Goal: Complete application form

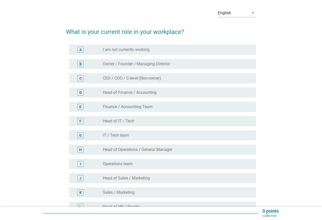
scroll to position [25, 0]
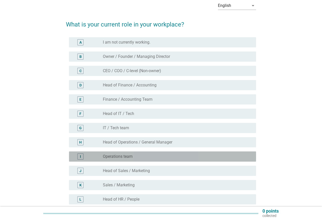
click at [129, 159] on div "radio_button_unchecked Operations team" at bounding box center [177, 156] width 149 height 6
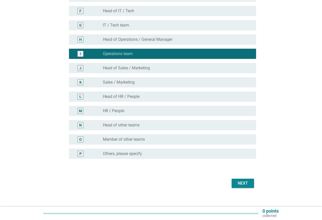
scroll to position [134, 0]
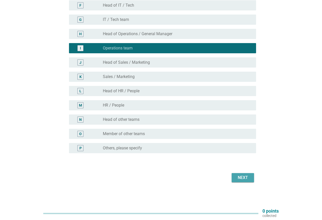
click at [247, 177] on div "Next" at bounding box center [243, 177] width 14 height 6
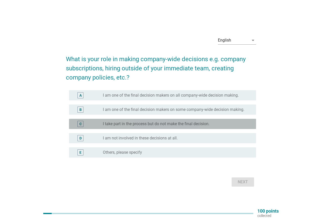
click at [195, 125] on label "I take part in the process but do not make the final decision." at bounding box center [156, 123] width 107 height 5
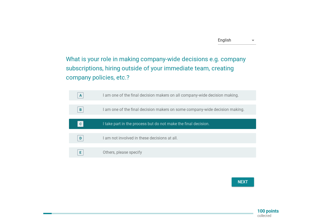
click at [236, 185] on button "Next" at bounding box center [243, 181] width 22 height 9
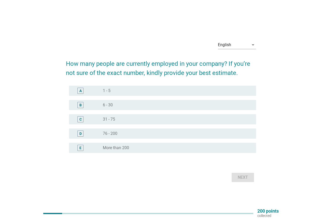
click at [121, 100] on div "B radio_button_unchecked 6 - 30" at bounding box center [162, 105] width 187 height 10
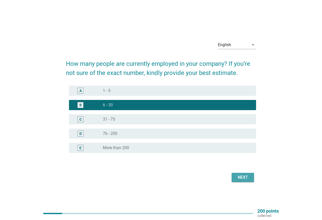
click at [250, 177] on div "Next" at bounding box center [243, 177] width 14 height 6
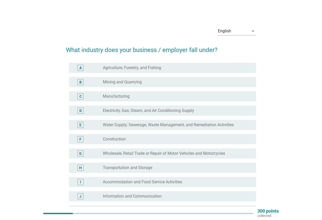
scroll to position [25, 0]
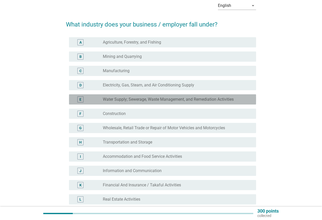
click at [150, 103] on div "E radio_button_unchecked Water Supply; Sewerage, Waste Management, and Remediat…" at bounding box center [162, 99] width 187 height 10
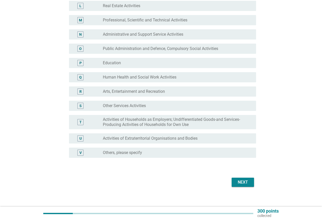
scroll to position [223, 0]
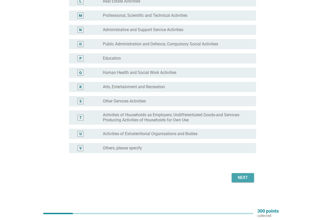
click at [235, 182] on button "Next" at bounding box center [243, 177] width 22 height 9
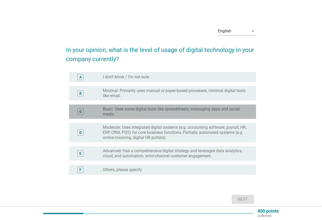
click at [213, 111] on label "Basic: Uses some digital tools like spreadsheets, messaging apps and social med…" at bounding box center [175, 111] width 145 height 10
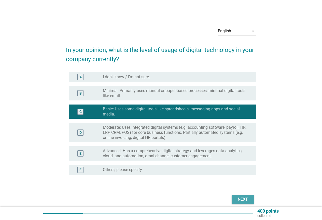
click at [248, 200] on div "Next" at bounding box center [243, 199] width 14 height 6
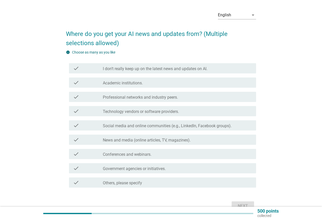
scroll to position [25, 0]
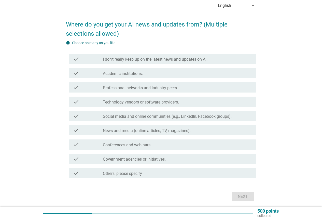
click at [156, 86] on label "Professional networks and industry peers." at bounding box center [140, 87] width 75 height 5
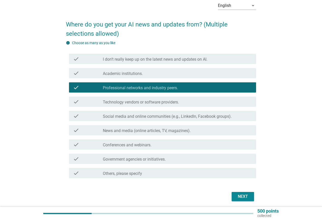
click at [156, 102] on label "Technology vendors or software providers." at bounding box center [141, 102] width 76 height 5
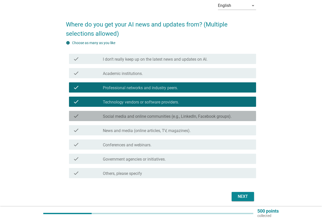
click at [160, 114] on label "Social media and online communities (e.g., LinkedIn, Facebook groups)." at bounding box center [167, 116] width 129 height 5
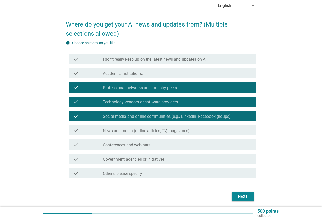
click at [242, 197] on div "Next" at bounding box center [243, 196] width 14 height 6
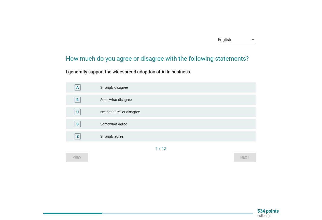
scroll to position [0, 0]
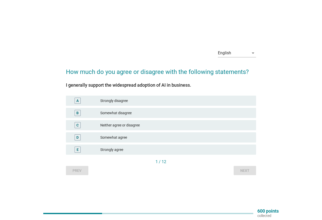
click at [114, 139] on div "Somewhat agree" at bounding box center [176, 137] width 152 height 6
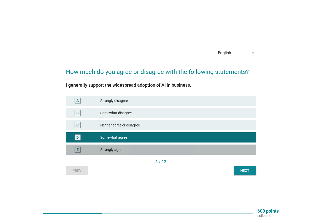
click at [118, 147] on div "Strongly agree" at bounding box center [176, 149] width 152 height 6
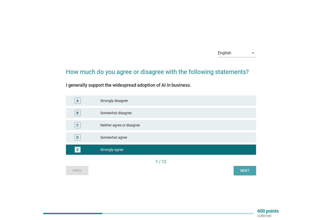
click at [247, 168] on div "Next" at bounding box center [245, 170] width 14 height 5
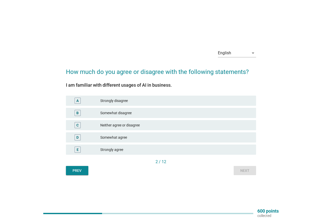
click at [202, 131] on div "C Neither agree or disagree" at bounding box center [161, 125] width 192 height 12
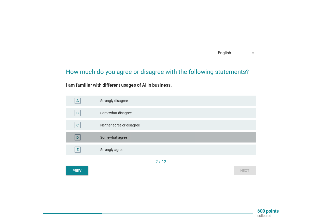
click at [208, 140] on div "D Somewhat agree" at bounding box center [161, 137] width 190 height 10
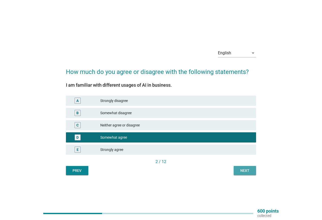
click at [247, 174] on button "Next" at bounding box center [245, 170] width 22 height 9
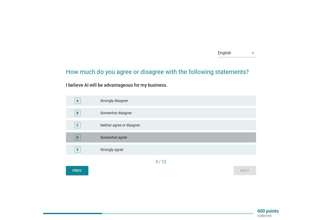
click at [192, 137] on div "Somewhat agree" at bounding box center [176, 137] width 152 height 6
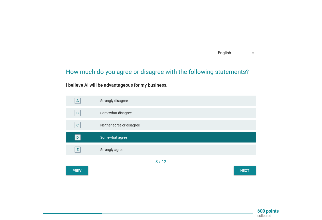
click at [252, 169] on div "Next" at bounding box center [245, 170] width 14 height 5
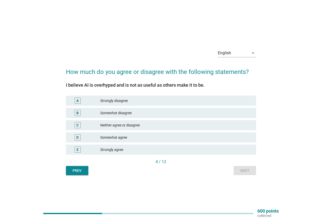
click at [231, 124] on div "Neither agree or disagree" at bounding box center [176, 125] width 152 height 6
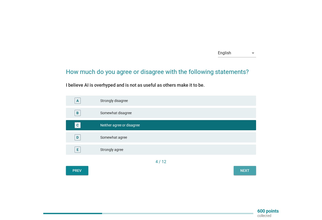
click at [243, 170] on div "Next" at bounding box center [245, 170] width 14 height 5
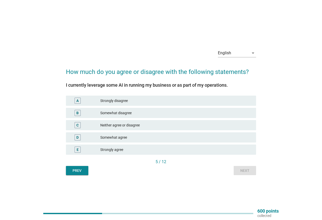
click at [186, 131] on div "C Neither agree or disagree" at bounding box center [161, 125] width 192 height 12
click at [177, 150] on div "Strongly agree" at bounding box center [176, 149] width 152 height 6
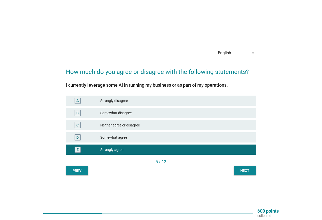
drag, startPoint x: 256, startPoint y: 169, endPoint x: 254, endPoint y: 171, distance: 3.1
click at [256, 170] on div "English arrow_drop_down How much do you agree or disagree with the following st…" at bounding box center [161, 110] width 198 height 138
click at [253, 171] on button "Next" at bounding box center [245, 170] width 22 height 9
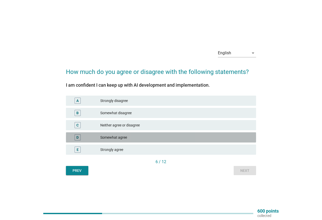
click at [209, 133] on div "D Somewhat agree" at bounding box center [161, 137] width 190 height 10
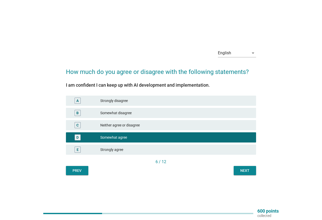
click at [240, 170] on div "Next" at bounding box center [245, 170] width 14 height 5
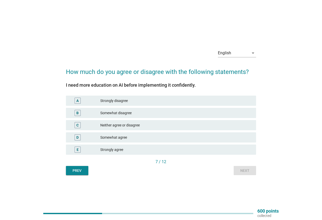
click at [233, 137] on div "Somewhat agree" at bounding box center [176, 137] width 152 height 6
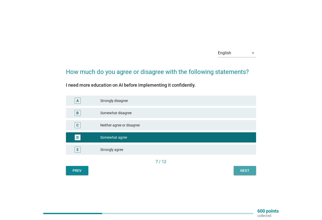
click at [242, 166] on button "Next" at bounding box center [245, 170] width 22 height 9
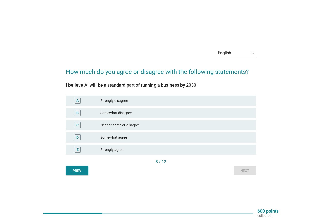
click at [229, 141] on div "D Somewhat agree" at bounding box center [161, 137] width 190 height 10
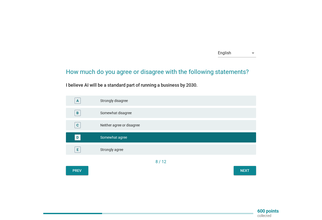
click at [234, 170] on div "Prev Next" at bounding box center [161, 170] width 190 height 9
click at [239, 172] on div "Next" at bounding box center [245, 170] width 14 height 5
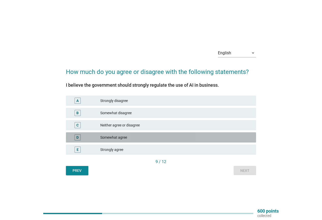
click at [140, 141] on div "D Somewhat agree" at bounding box center [161, 137] width 190 height 10
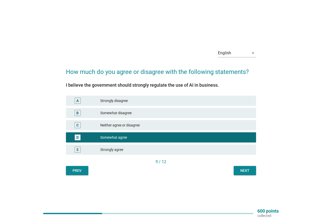
click at [225, 147] on div "Strongly agree" at bounding box center [176, 149] width 152 height 6
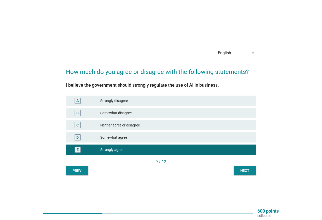
click at [246, 170] on div "Next" at bounding box center [245, 170] width 14 height 5
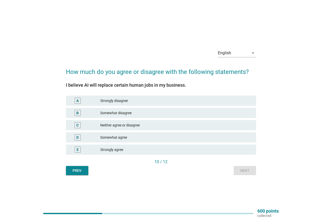
click at [232, 136] on div "Somewhat agree" at bounding box center [176, 137] width 152 height 6
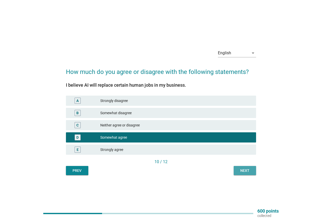
click at [235, 167] on button "Next" at bounding box center [245, 170] width 22 height 9
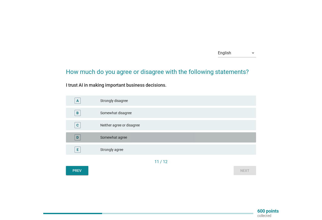
click at [230, 137] on div "Somewhat agree" at bounding box center [176, 137] width 152 height 6
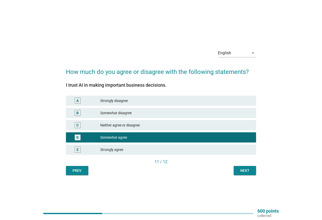
click at [233, 165] on div "11 / 12" at bounding box center [161, 162] width 190 height 7
click at [237, 169] on button "Next" at bounding box center [245, 170] width 22 height 9
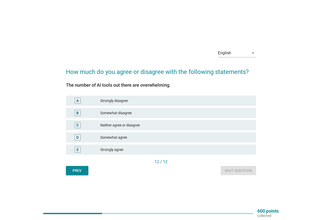
click at [230, 127] on div "Neither agree or disagree" at bounding box center [176, 125] width 152 height 6
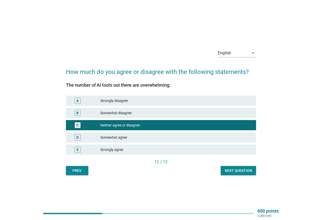
click at [238, 175] on div "English arrow_drop_down How much do you agree or disagree with the following st…" at bounding box center [161, 110] width 198 height 138
click at [239, 170] on div "Next question" at bounding box center [238, 170] width 27 height 5
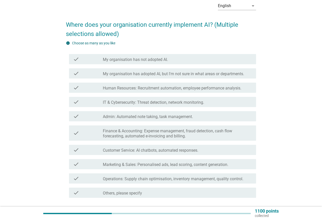
scroll to position [25, 0]
click at [153, 85] on div "check_box_outline_blank Human Resources: Recruitment automation, employee perfo…" at bounding box center [177, 87] width 149 height 6
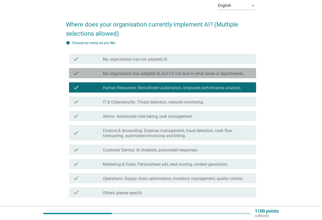
click at [153, 70] on div "check check_box_outline_blank My organisation has adopted AI, but I'm not sure …" at bounding box center [162, 73] width 187 height 10
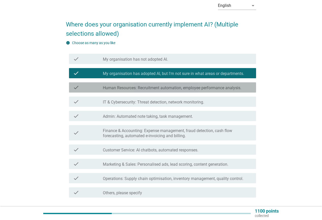
click at [149, 85] on div "check_box_outline_blank Human Resources: Recruitment automation, employee perfo…" at bounding box center [177, 87] width 149 height 6
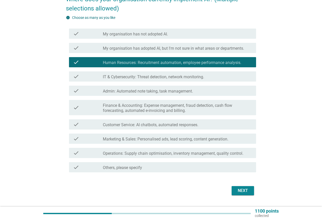
scroll to position [51, 0]
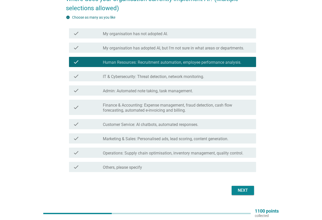
click at [249, 190] on div "Next" at bounding box center [243, 190] width 14 height 6
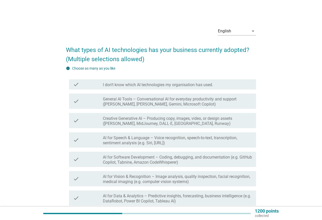
scroll to position [25, 0]
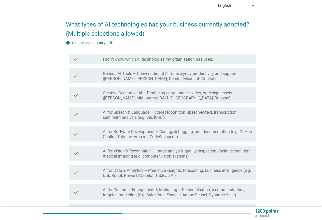
click at [172, 78] on label "General AI Tools – Conversational AI for everyday productivity and support ([PE…" at bounding box center [177, 76] width 149 height 10
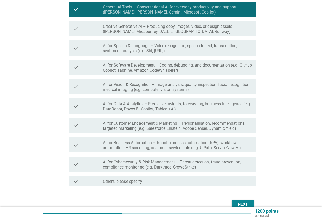
scroll to position [102, 0]
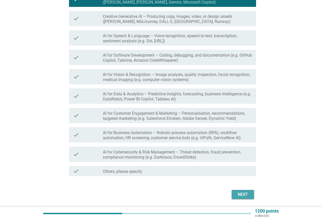
click at [246, 195] on div "Next" at bounding box center [243, 194] width 14 height 6
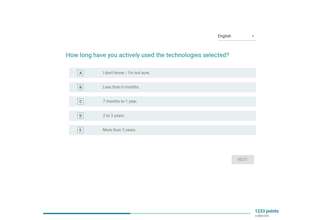
scroll to position [0, 0]
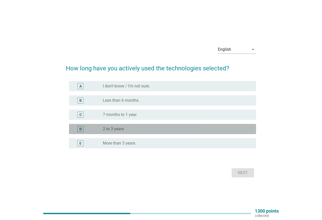
click at [114, 127] on label "2 to 3 years." at bounding box center [114, 128] width 22 height 5
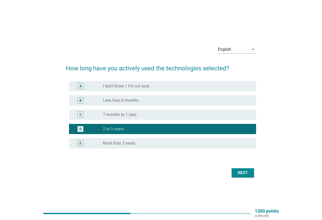
click at [157, 117] on div "radio_button_unchecked 7 months to 1 year." at bounding box center [177, 115] width 149 height 6
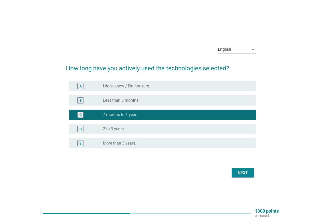
click at [233, 169] on button "Next" at bounding box center [243, 172] width 22 height 9
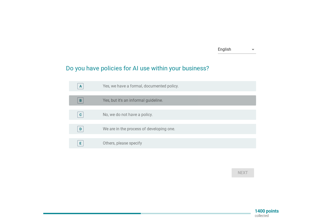
click at [177, 104] on div "B radio_button_unchecked Yes, but it's an informal guideline." at bounding box center [162, 100] width 187 height 10
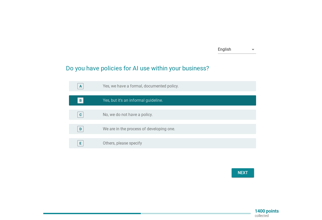
click at [249, 172] on div "Next" at bounding box center [243, 173] width 14 height 6
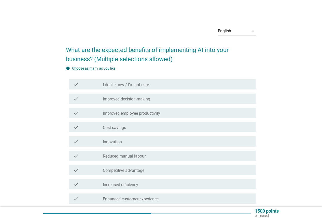
scroll to position [25, 0]
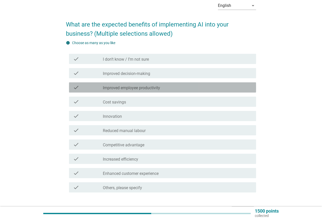
click at [156, 87] on label "Improved employee productivity" at bounding box center [131, 87] width 57 height 5
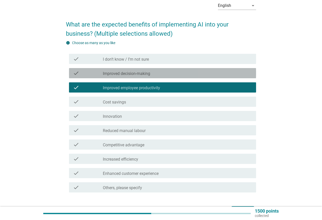
click at [154, 76] on div "check check_box_outline_blank Improved decision-making" at bounding box center [162, 73] width 187 height 10
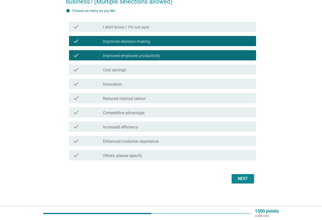
scroll to position [59, 0]
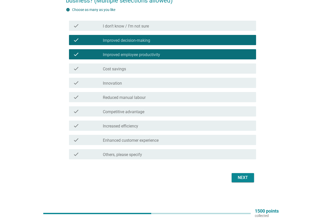
click at [243, 176] on div "Next" at bounding box center [243, 177] width 14 height 6
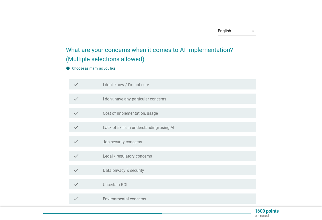
click at [136, 130] on label "Lack of skills in understanding/using AI" at bounding box center [138, 127] width 71 height 5
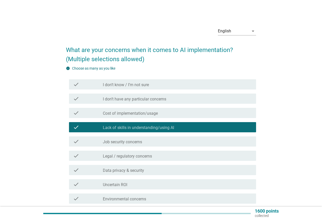
click at [138, 171] on label "Data privacy & security" at bounding box center [123, 170] width 41 height 5
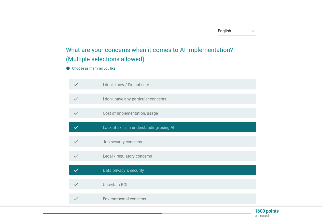
click at [140, 158] on label "Legal / regulatory concerns" at bounding box center [127, 156] width 49 height 5
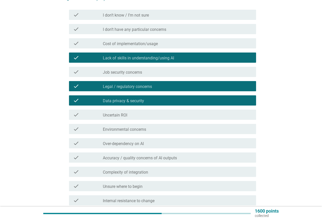
scroll to position [127, 0]
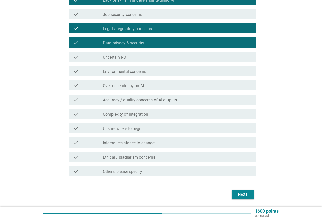
click at [160, 89] on div "check check_box_outline_blank Over-dependency on AI" at bounding box center [162, 85] width 187 height 10
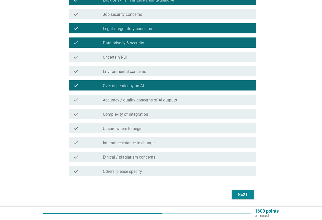
click at [238, 195] on div "Next" at bounding box center [243, 194] width 14 height 6
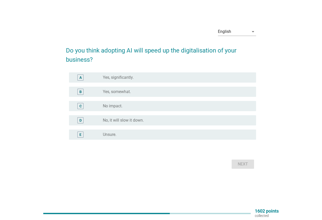
scroll to position [0, 0]
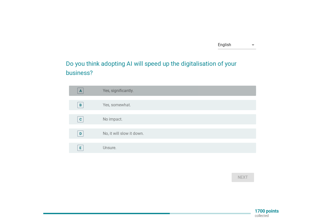
click at [144, 93] on div "radio_button_unchecked Yes, significantly." at bounding box center [175, 90] width 145 height 5
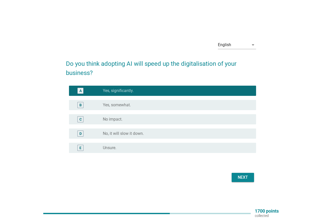
click at [243, 179] on div "Next" at bounding box center [243, 177] width 14 height 6
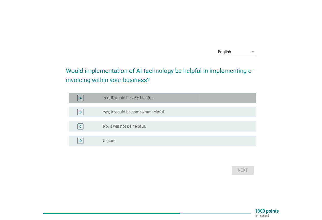
click at [163, 101] on div "A radio_button_unchecked Yes, it would be very helpful." at bounding box center [162, 98] width 187 height 10
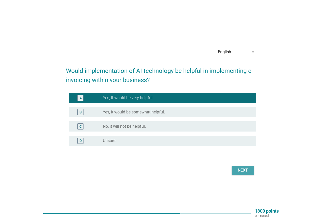
click at [247, 173] on div "Next" at bounding box center [243, 170] width 14 height 6
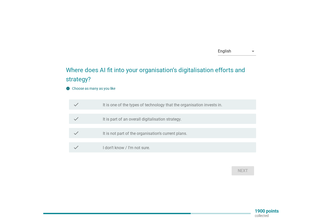
click at [226, 104] on div "check_box_outline_blank It is one of the types of technology that the organisat…" at bounding box center [177, 104] width 149 height 6
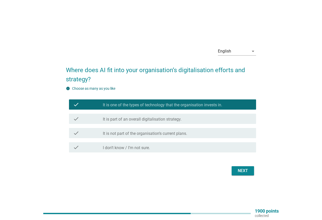
click at [240, 176] on div "Next" at bounding box center [161, 171] width 190 height 12
click at [239, 168] on div "Next" at bounding box center [243, 171] width 14 height 6
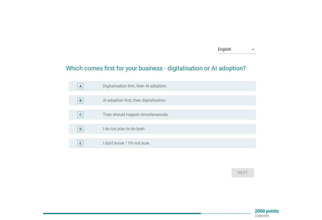
click at [157, 85] on label "Digitalisation first, then AI adoption." at bounding box center [135, 86] width 64 height 5
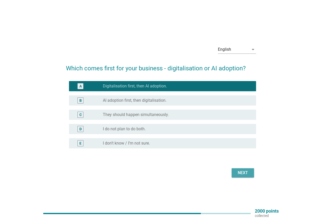
click at [243, 170] on div "Next" at bounding box center [243, 173] width 14 height 6
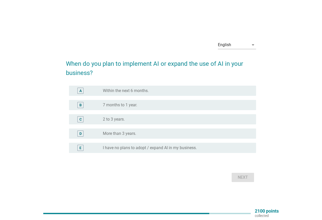
click at [139, 94] on div "A radio_button_unchecked Within the next 6 months." at bounding box center [162, 91] width 187 height 10
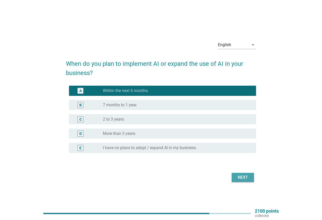
click at [237, 176] on div "Next" at bounding box center [243, 177] width 14 height 6
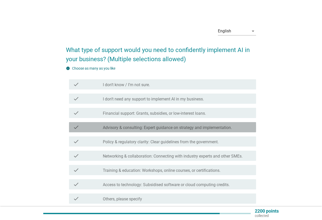
click at [121, 129] on label "Advisory & consulting: Expert guidance on strategy and implementation." at bounding box center [167, 127] width 129 height 5
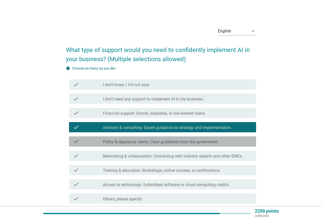
click at [121, 142] on label "Policy & regulatory clarity: Clear guidelines from the government." at bounding box center [161, 141] width 116 height 5
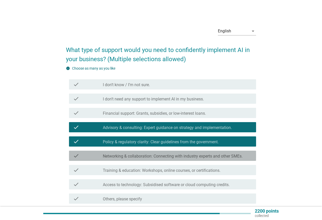
click at [121, 158] on label "Networking & collaboration: Connecting with industry experts and other SMEs." at bounding box center [173, 156] width 140 height 5
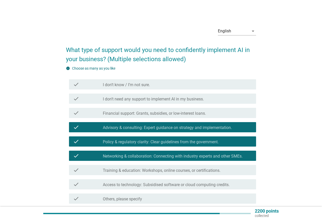
click at [121, 170] on label "Training & education: Workshops, online courses, or certifications." at bounding box center [162, 170] width 118 height 5
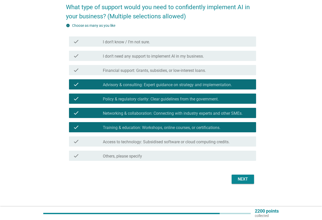
scroll to position [44, 0]
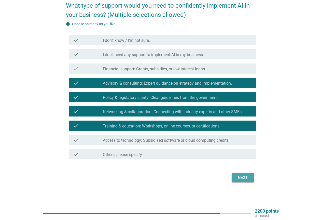
click at [251, 176] on button "Next" at bounding box center [243, 177] width 22 height 9
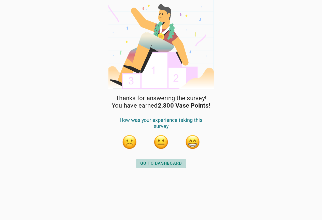
click at [167, 165] on div "GO TO DASHBOARD" at bounding box center [161, 163] width 42 height 6
